Goal: Find specific page/section: Find specific page/section

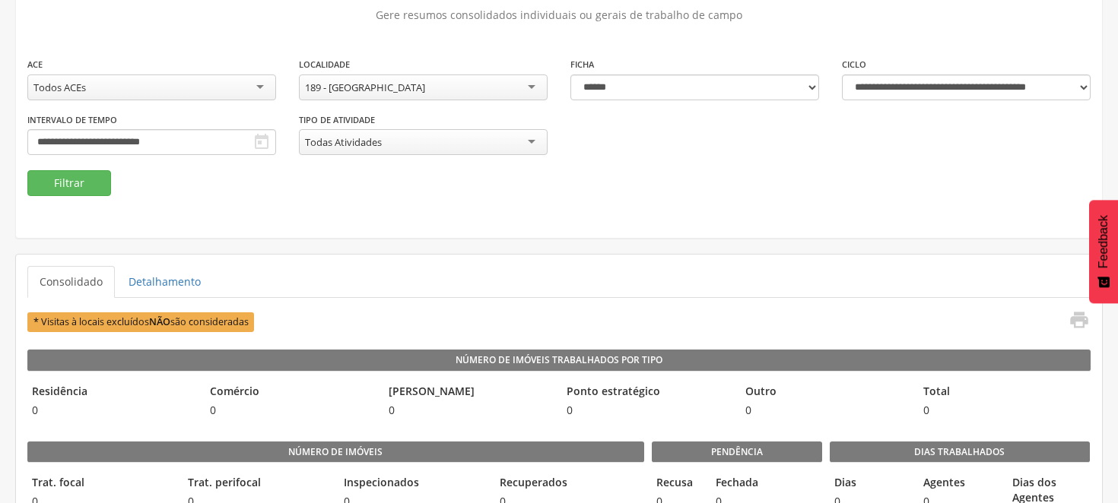
scroll to position [84, 0]
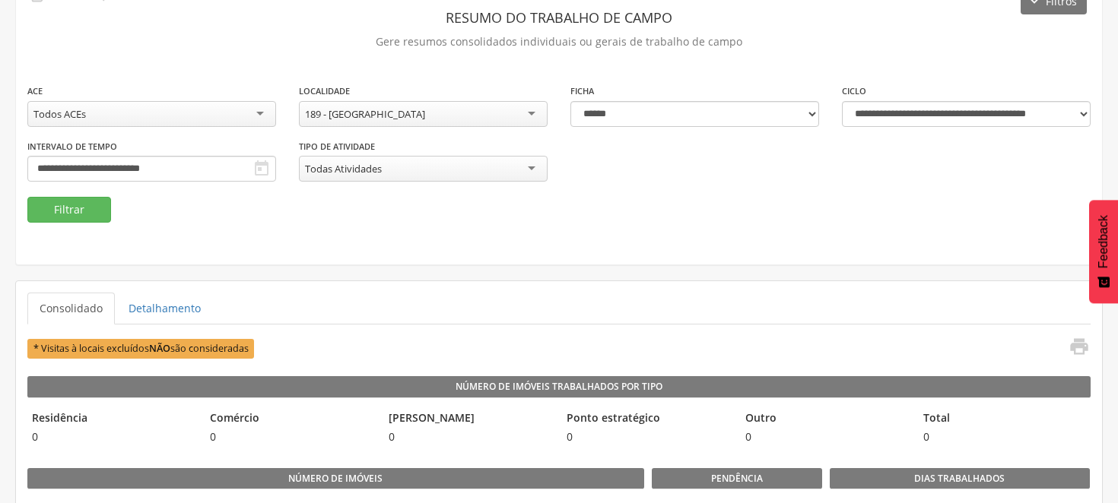
click at [532, 110] on div "189 - [GEOGRAPHIC_DATA]" at bounding box center [423, 114] width 249 height 26
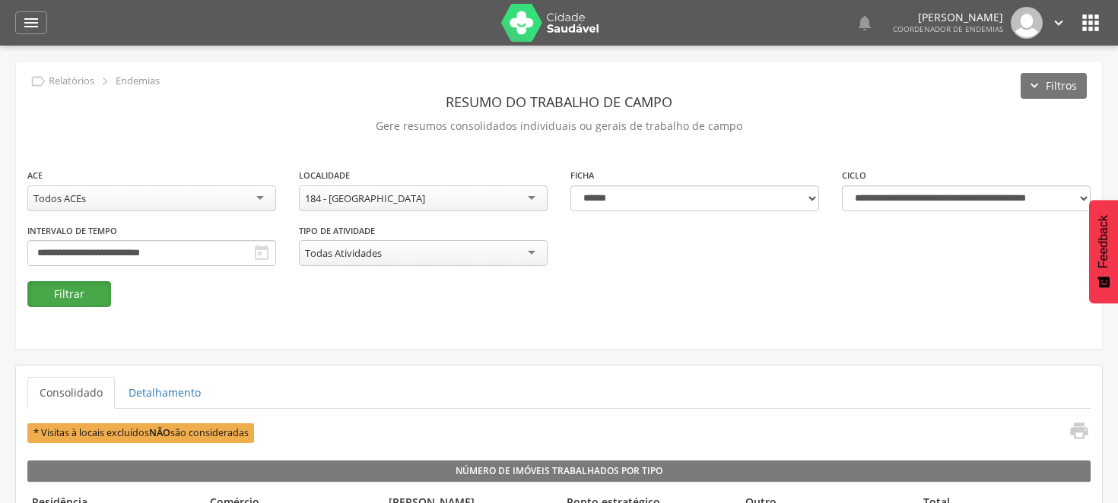
click at [68, 297] on button "Filtrar" at bounding box center [69, 294] width 84 height 26
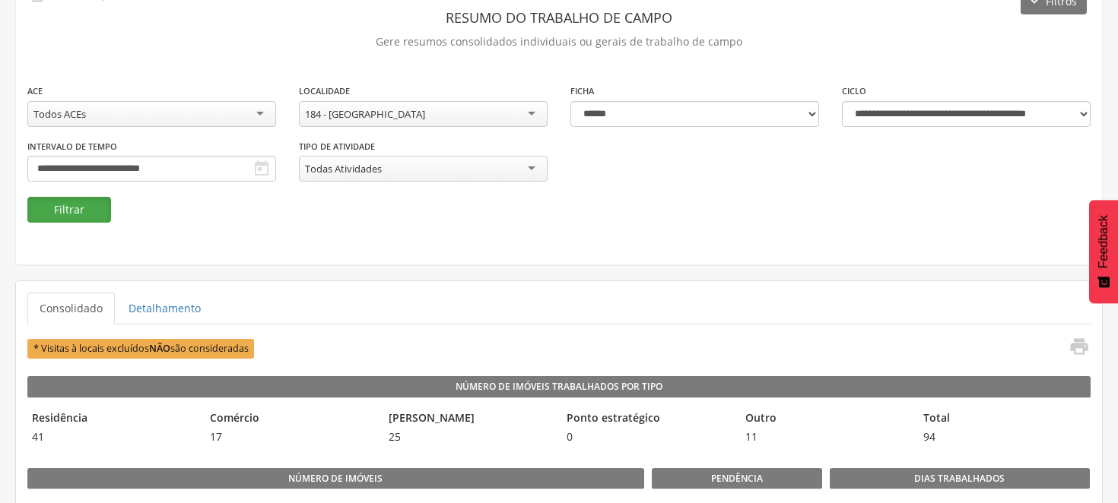
click at [61, 214] on button "Filtrar" at bounding box center [69, 210] width 84 height 26
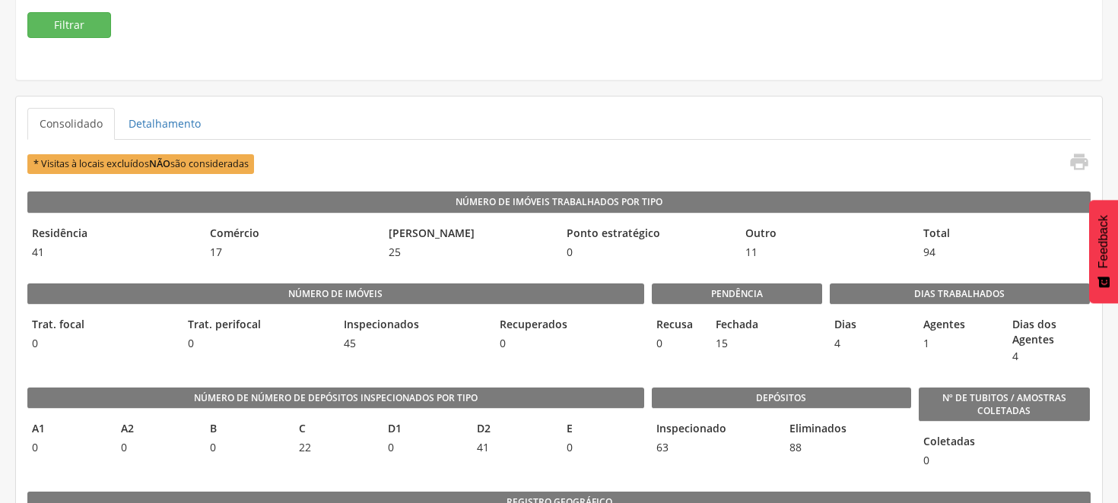
scroll to position [169, 0]
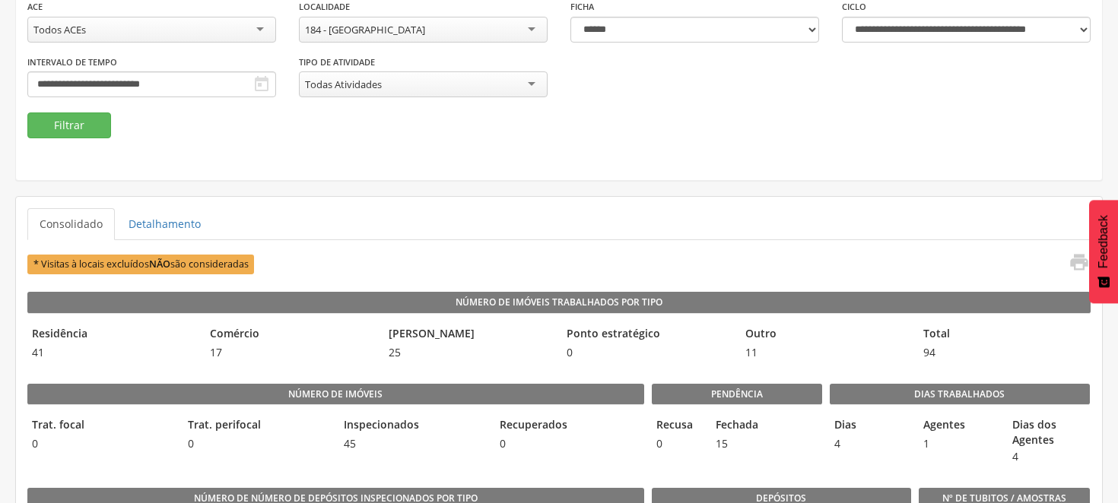
click at [536, 26] on div "184 - [GEOGRAPHIC_DATA]" at bounding box center [423, 30] width 249 height 26
click at [97, 122] on button "Filtrar" at bounding box center [69, 126] width 84 height 26
click at [534, 25] on div "185 - Biela" at bounding box center [423, 30] width 249 height 26
click at [66, 116] on button "Filtrar" at bounding box center [69, 126] width 84 height 26
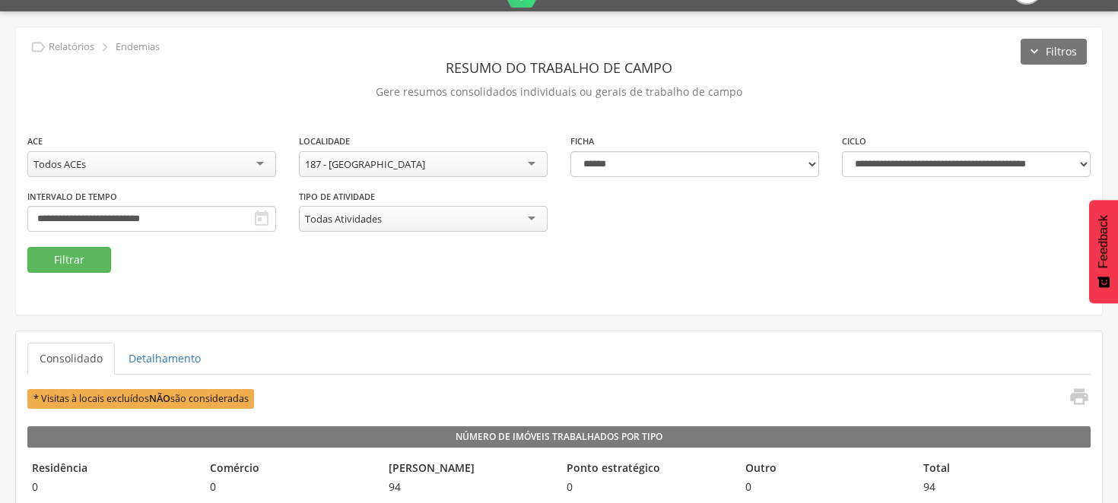
scroll to position [0, 0]
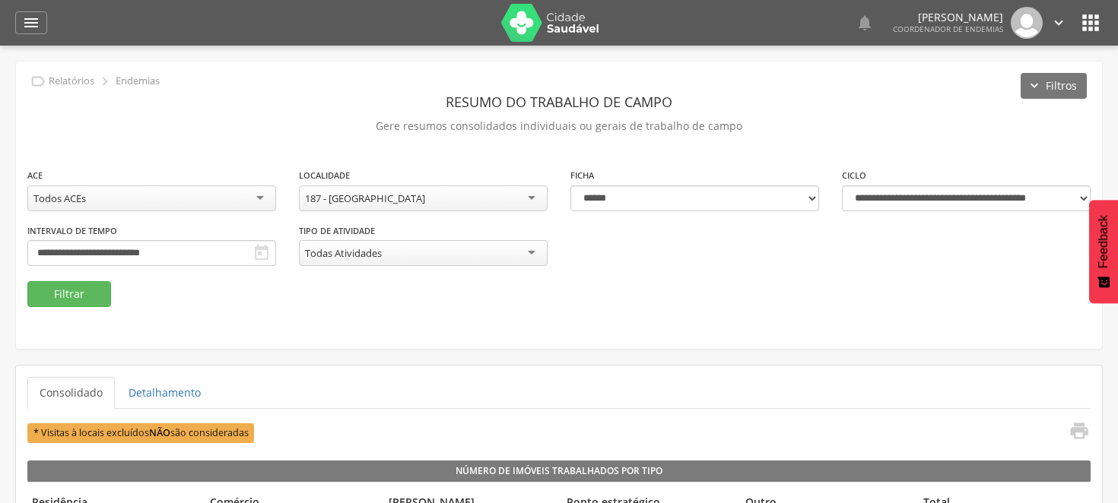
click at [534, 198] on div "187 - [GEOGRAPHIC_DATA]" at bounding box center [423, 199] width 249 height 26
click at [68, 289] on button "Filtrar" at bounding box center [69, 294] width 84 height 26
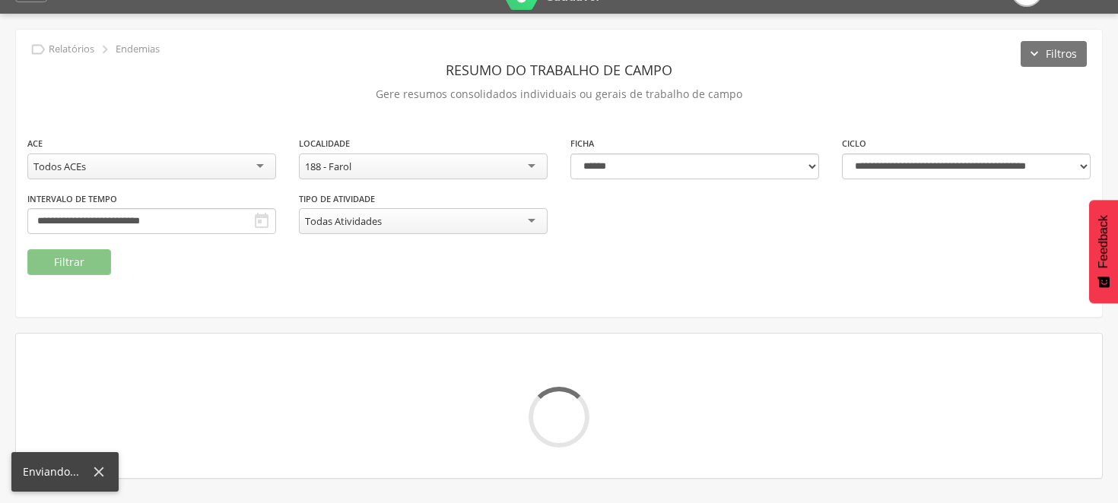
scroll to position [46, 0]
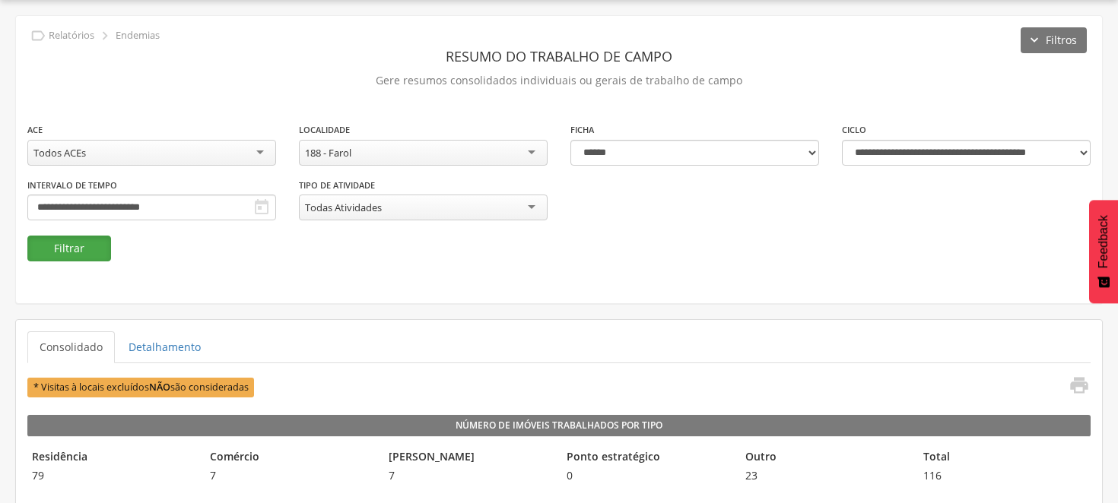
click at [74, 240] on button "Filtrar" at bounding box center [69, 249] width 84 height 26
click at [97, 240] on button "Filtrar" at bounding box center [69, 249] width 84 height 26
click at [254, 143] on div "Todos ACEs" at bounding box center [151, 153] width 249 height 26
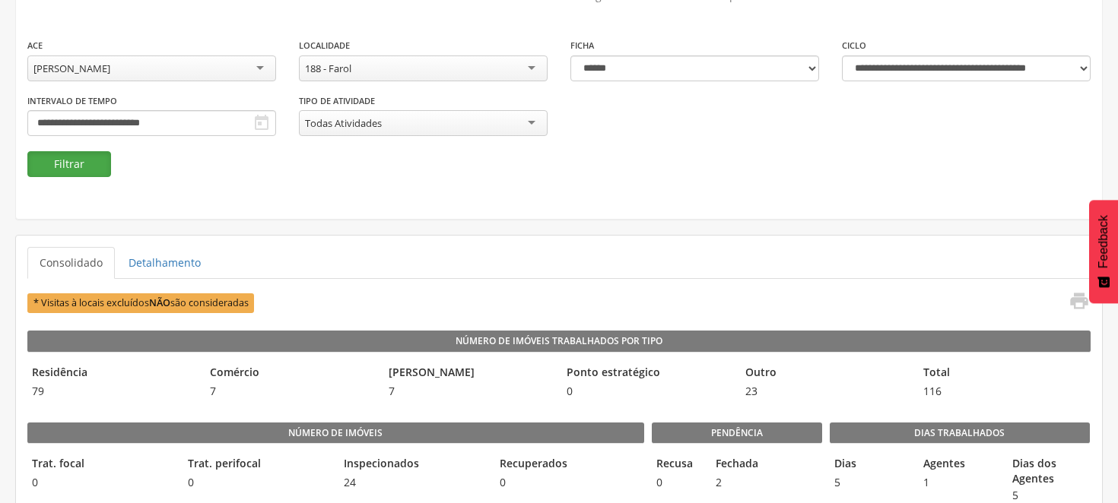
click at [87, 155] on button "Filtrar" at bounding box center [69, 164] width 84 height 26
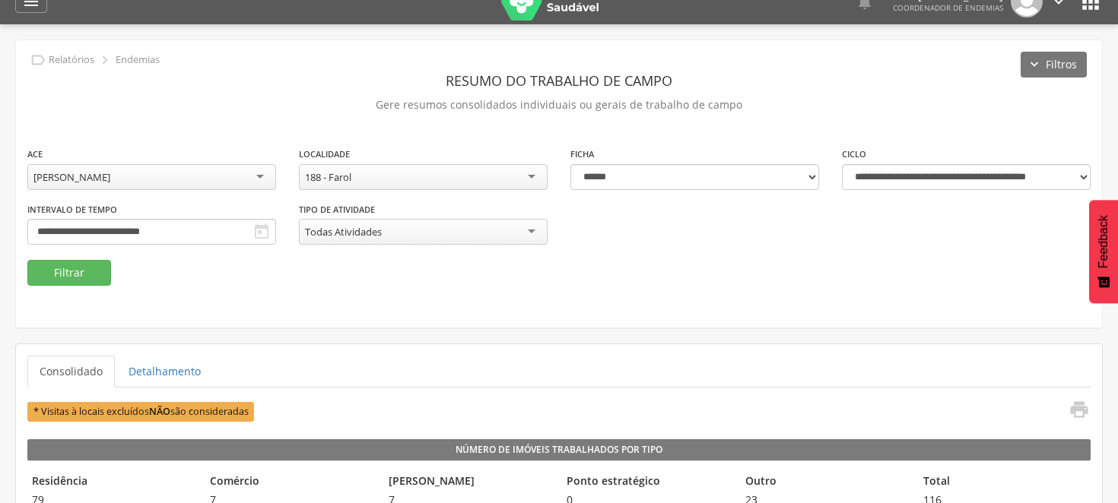
scroll to position [0, 0]
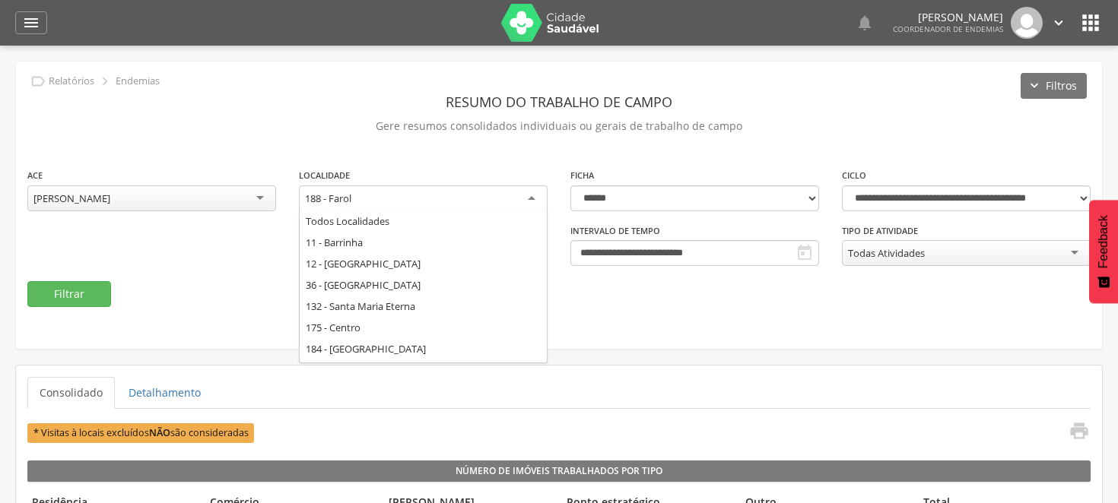
click at [534, 195] on div "188 - Farol" at bounding box center [423, 199] width 249 height 27
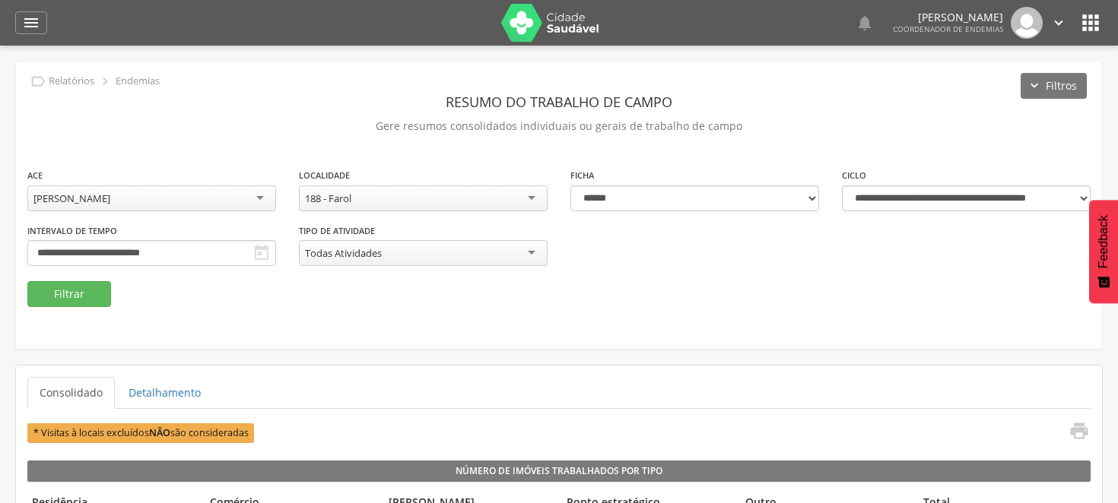
click at [604, 290] on fieldset "**********" at bounding box center [558, 237] width 1063 height 140
click at [259, 198] on div "[PERSON_NAME]" at bounding box center [151, 199] width 249 height 26
click at [534, 193] on div "188 - Farol" at bounding box center [423, 199] width 249 height 26
click at [81, 290] on button "Filtrar" at bounding box center [69, 294] width 84 height 26
click at [1085, 23] on icon "" at bounding box center [1090, 23] width 24 height 24
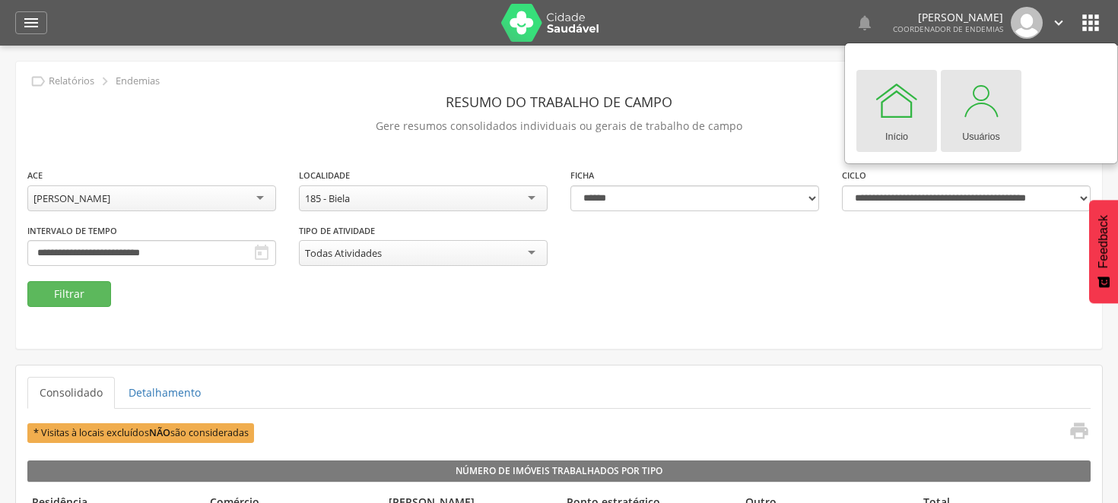
click at [992, 104] on div at bounding box center [981, 101] width 46 height 46
